Goal: Task Accomplishment & Management: Use online tool/utility

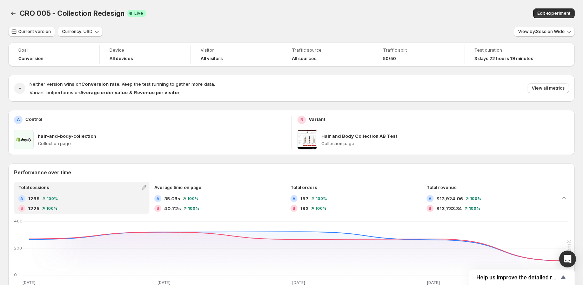
click at [552, 83] on div "Neither version wins on Conversion rate . Keep the test running to gather more …" at bounding box center [299, 87] width 540 height 15
click at [552, 86] on span "View all metrics" at bounding box center [548, 88] width 33 height 6
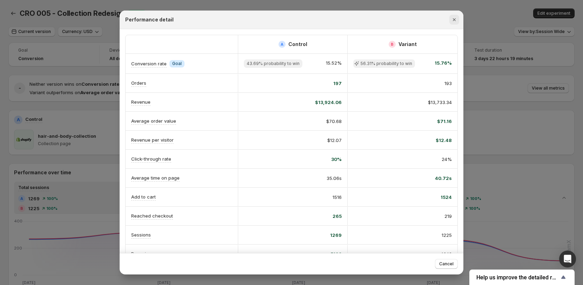
click at [457, 15] on button "Close" at bounding box center [455, 20] width 10 height 10
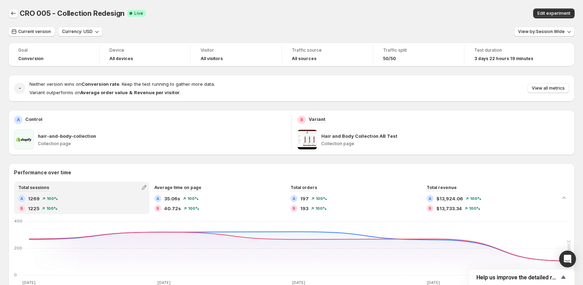
click at [12, 15] on icon "Back" at bounding box center [13, 13] width 7 height 7
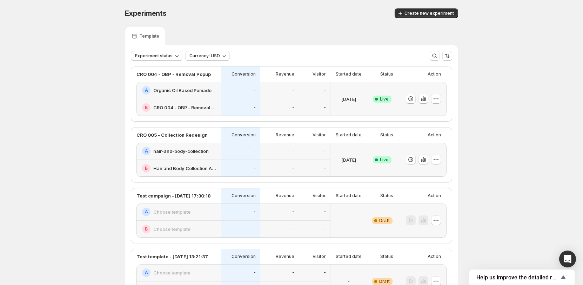
click at [305, 73] on div "Visitor" at bounding box center [314, 74] width 23 height 7
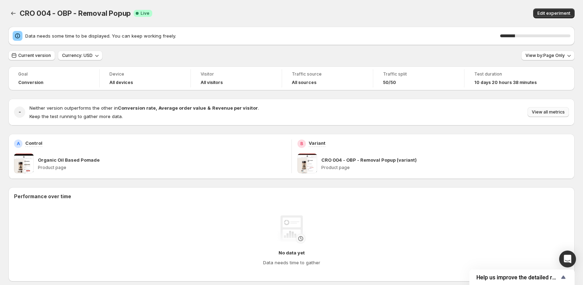
click at [544, 113] on span "View all metrics" at bounding box center [548, 112] width 33 height 6
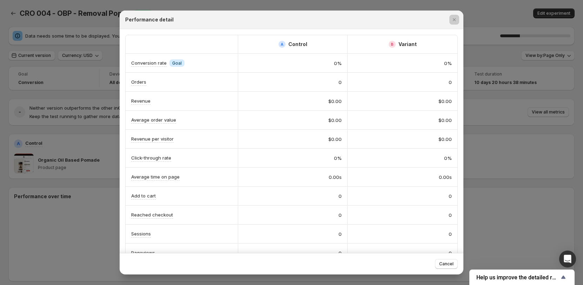
click at [506, 122] on div at bounding box center [291, 142] width 583 height 285
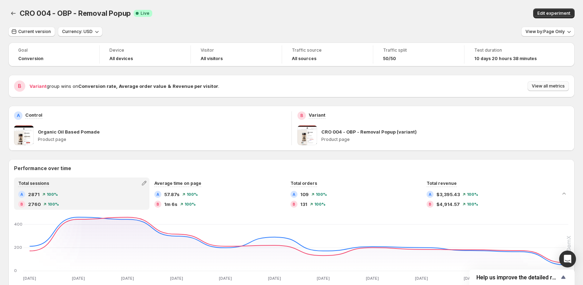
click at [542, 85] on span "View all metrics" at bounding box center [548, 86] width 33 height 6
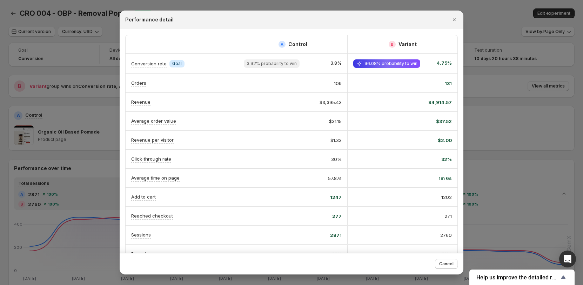
click at [501, 94] on div at bounding box center [291, 142] width 583 height 285
